Goal: Information Seeking & Learning: Learn about a topic

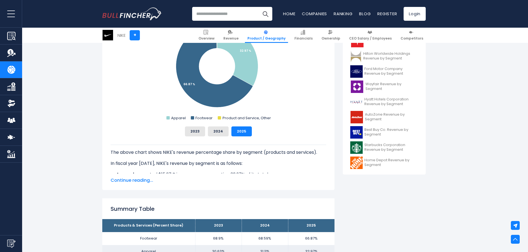
scroll to position [194, 0]
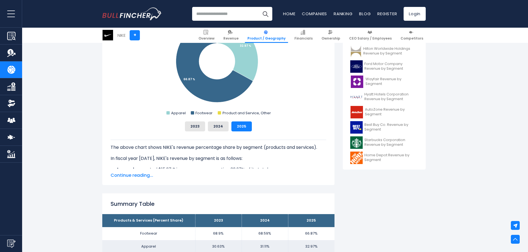
click at [130, 175] on span "Continue reading..." at bounding box center [219, 175] width 216 height 7
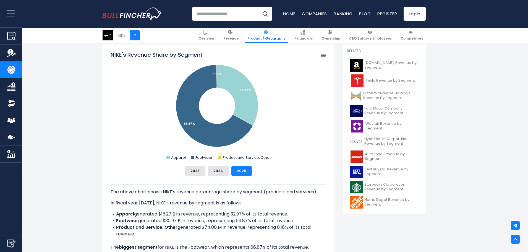
scroll to position [83, 0]
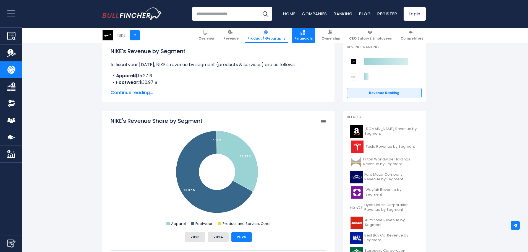
click at [311, 37] on span "Financials" at bounding box center [303, 38] width 18 height 4
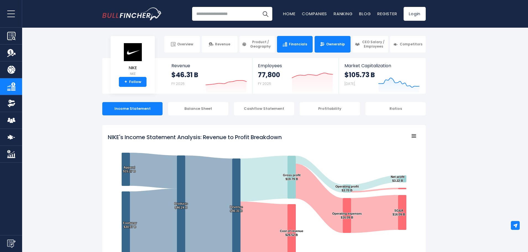
click at [322, 45] on img at bounding box center [322, 44] width 5 height 5
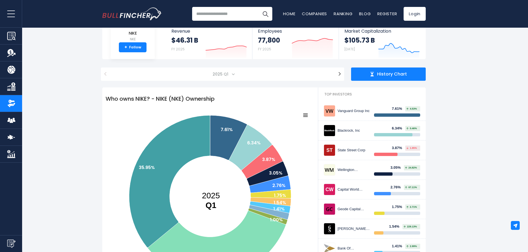
scroll to position [83, 0]
